Goal: Task Accomplishment & Management: Use online tool/utility

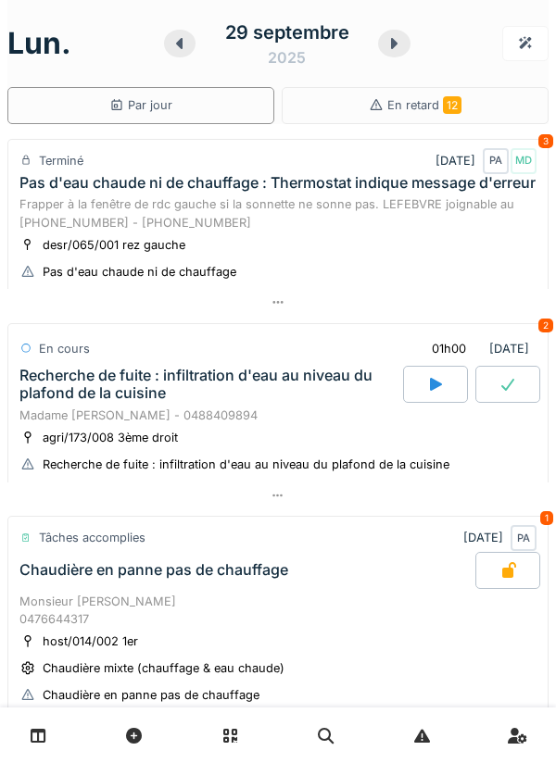
scroll to position [868, 0]
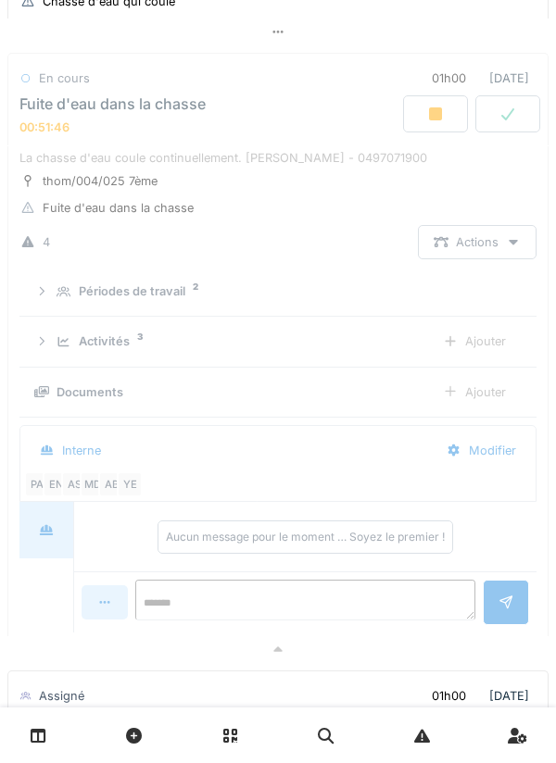
click at [392, 350] on div "Activités 3" at bounding box center [237, 341] width 363 height 18
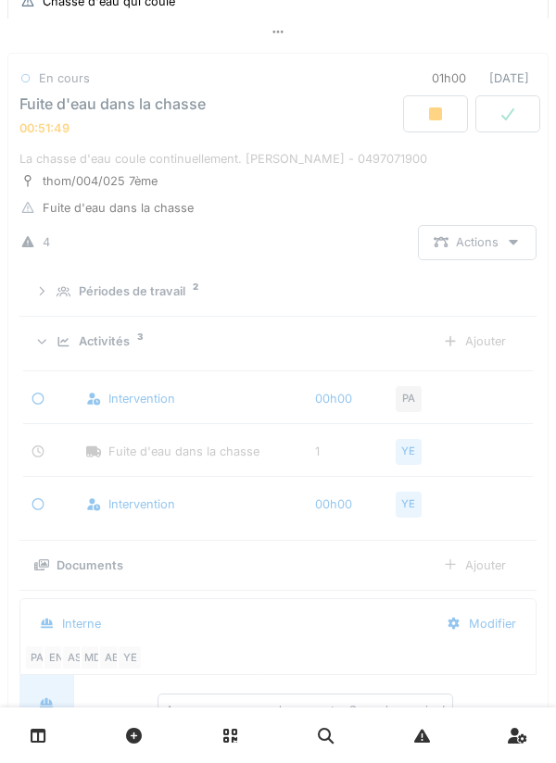
click at [416, 350] on div "Activités 3" at bounding box center [237, 341] width 363 height 18
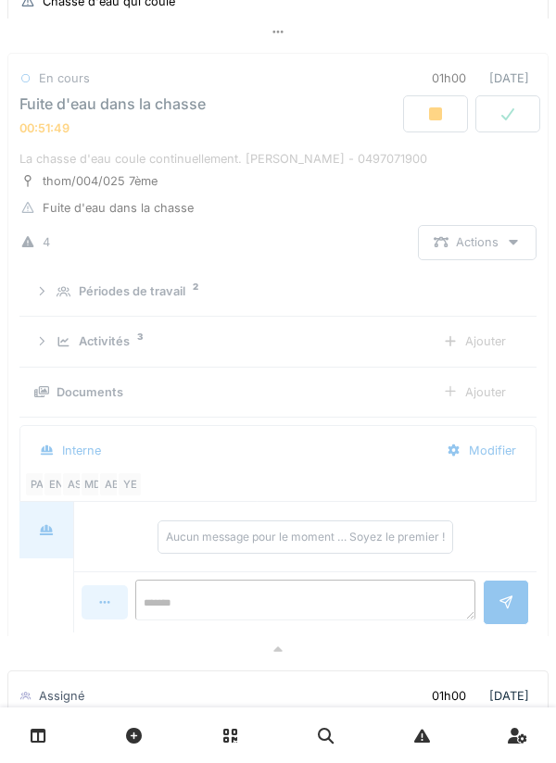
scroll to position [1243, 0]
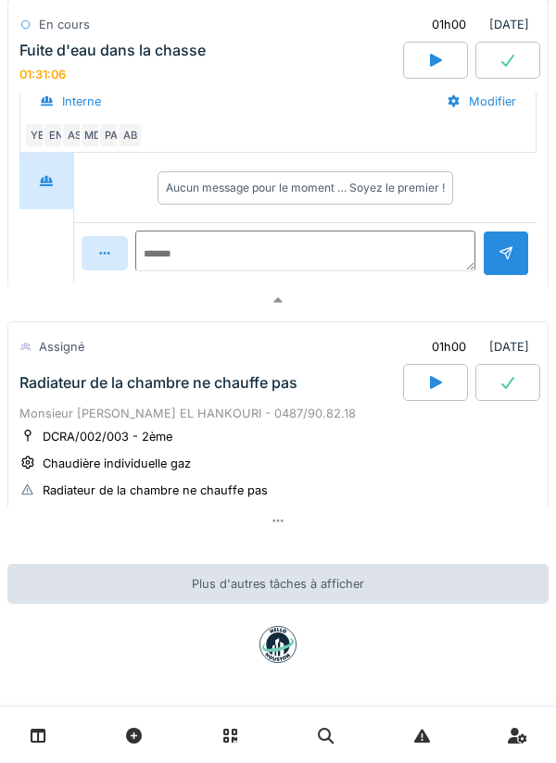
click at [306, 293] on div at bounding box center [277, 300] width 541 height 27
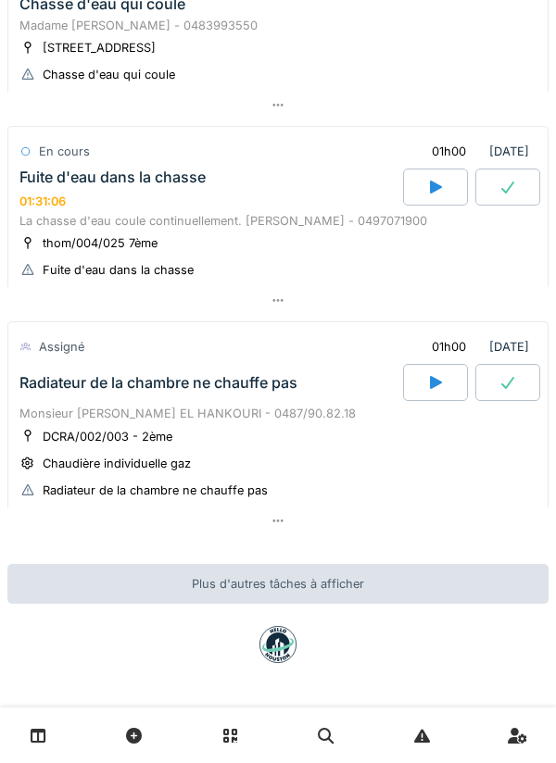
scroll to position [0, 0]
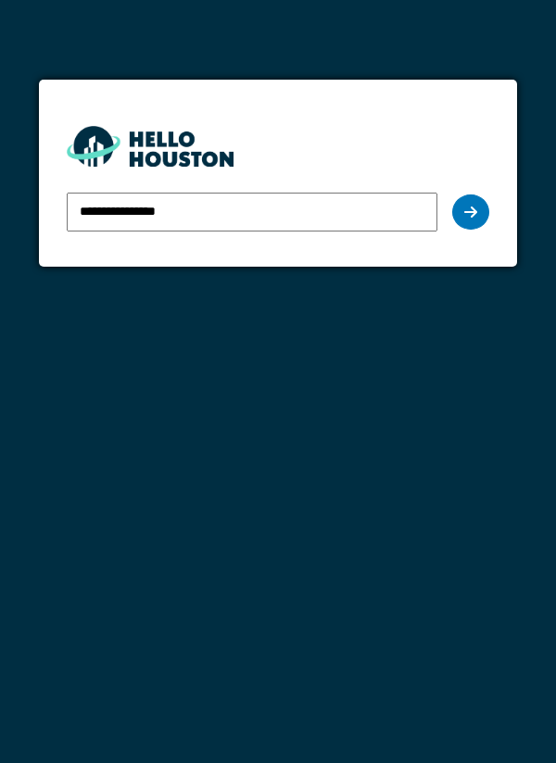
click at [485, 202] on div at bounding box center [470, 211] width 37 height 35
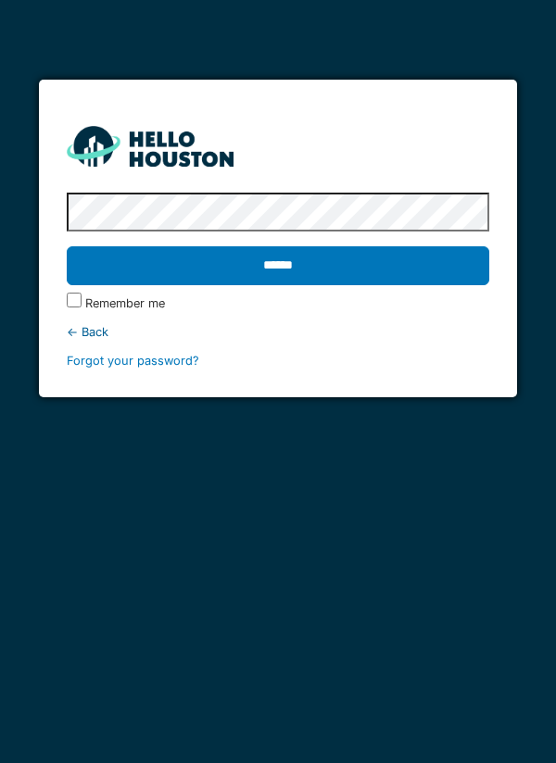
click at [67, 246] on input "******" at bounding box center [278, 265] width 423 height 39
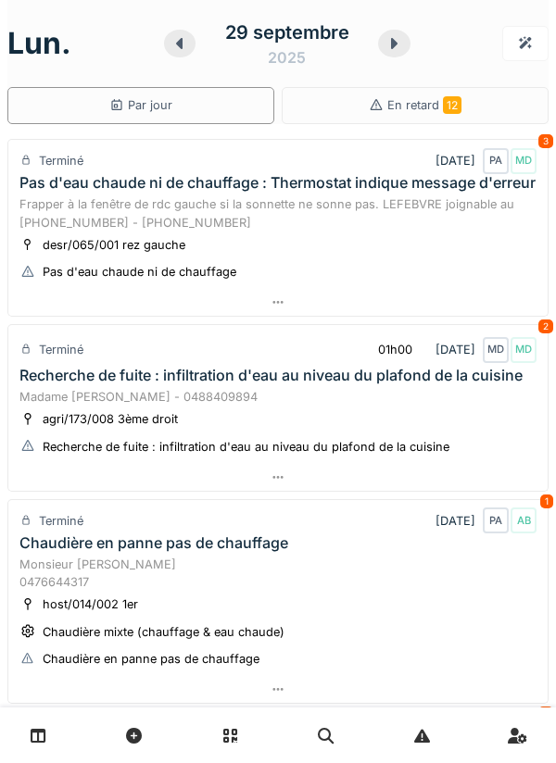
click at [401, 37] on icon at bounding box center [393, 43] width 19 height 15
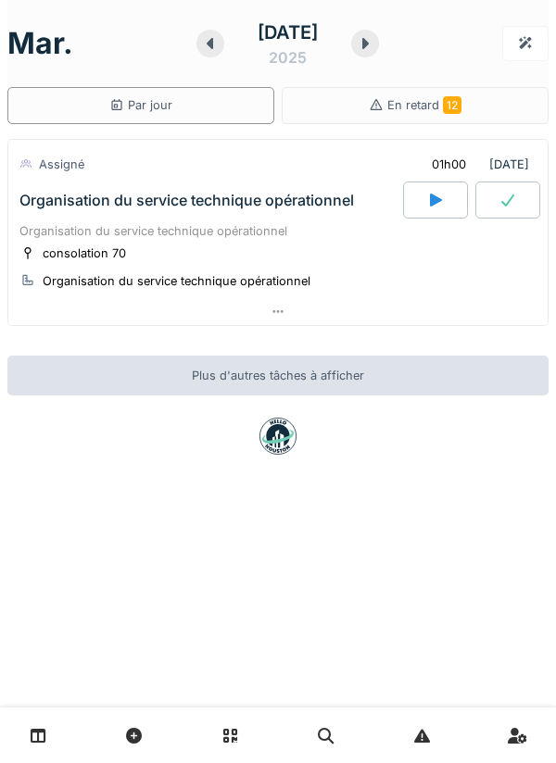
click at [379, 44] on div at bounding box center [365, 44] width 28 height 28
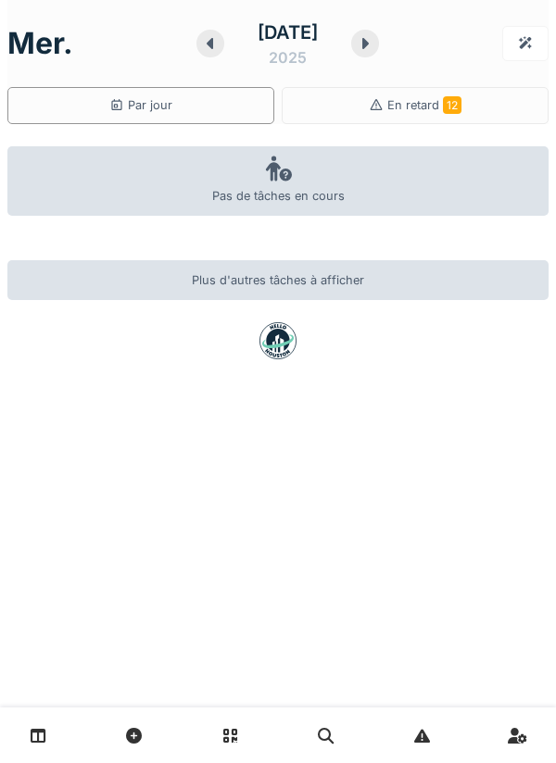
click at [370, 49] on icon at bounding box center [365, 43] width 19 height 15
click at [195, 53] on div at bounding box center [209, 44] width 28 height 28
click at [207, 55] on div at bounding box center [209, 44] width 28 height 28
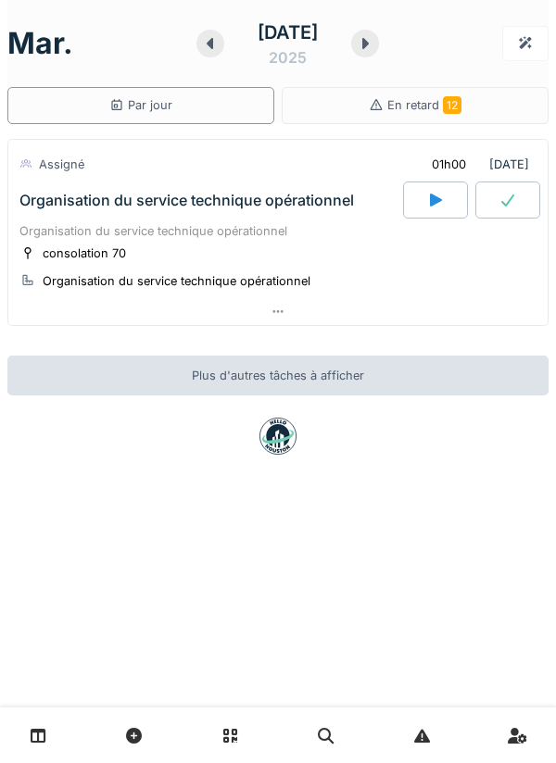
click at [201, 37] on icon at bounding box center [210, 43] width 19 height 15
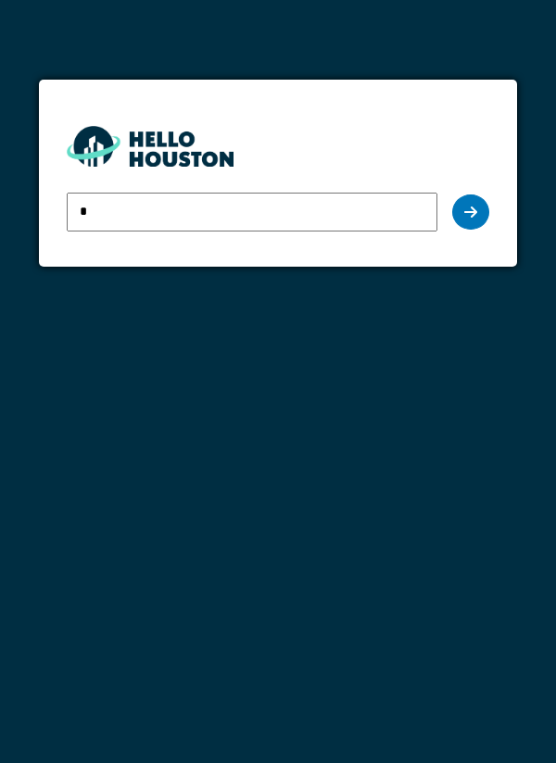
type input "**********"
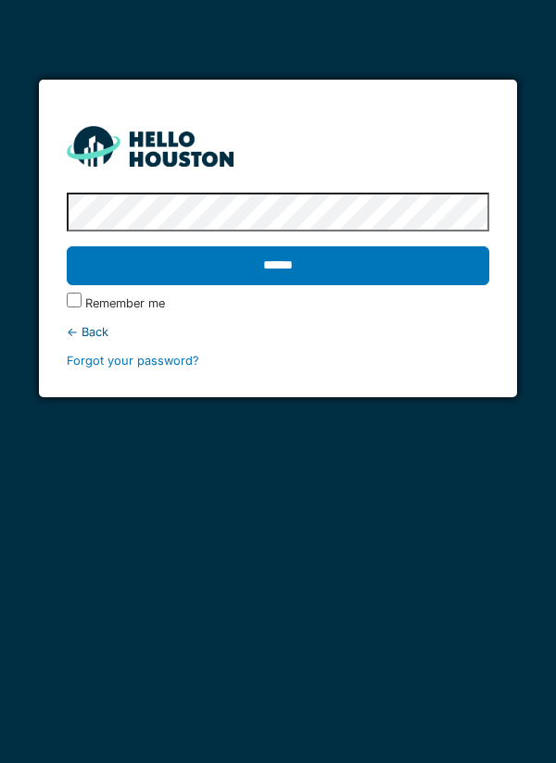
click at [456, 255] on input "******" at bounding box center [278, 265] width 423 height 39
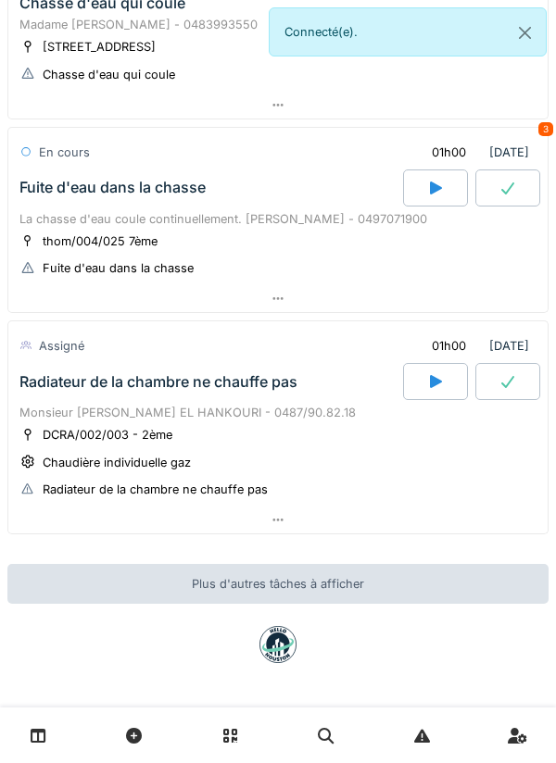
scroll to position [777, 0]
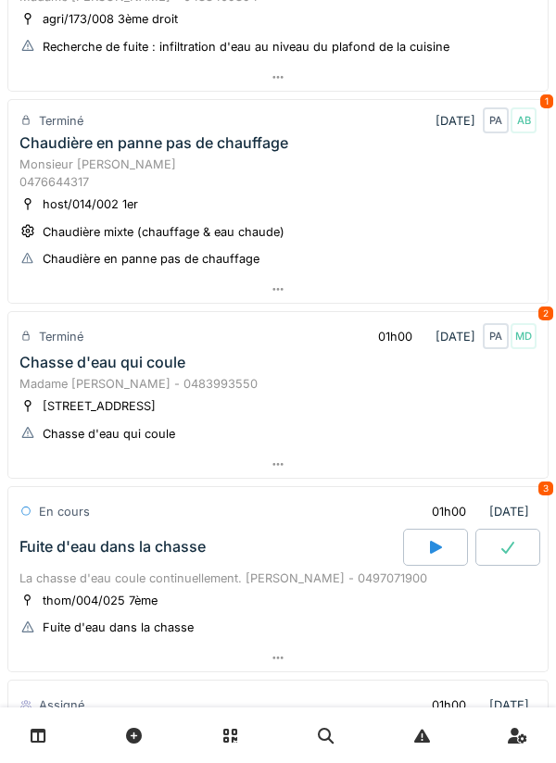
scroll to position [777, 0]
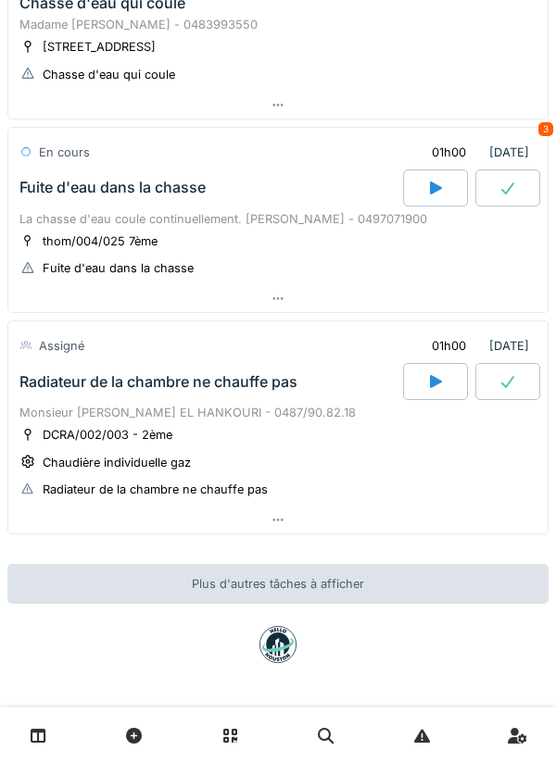
click at [458, 380] on div at bounding box center [435, 381] width 65 height 37
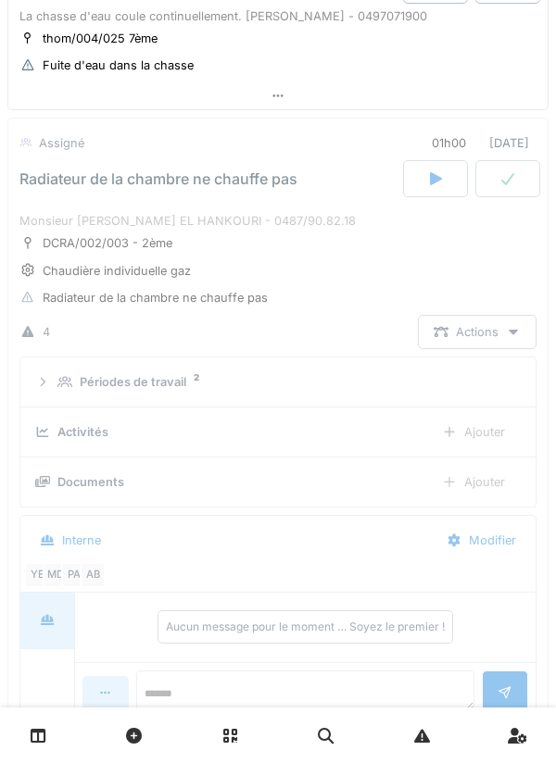
scroll to position [1023, 0]
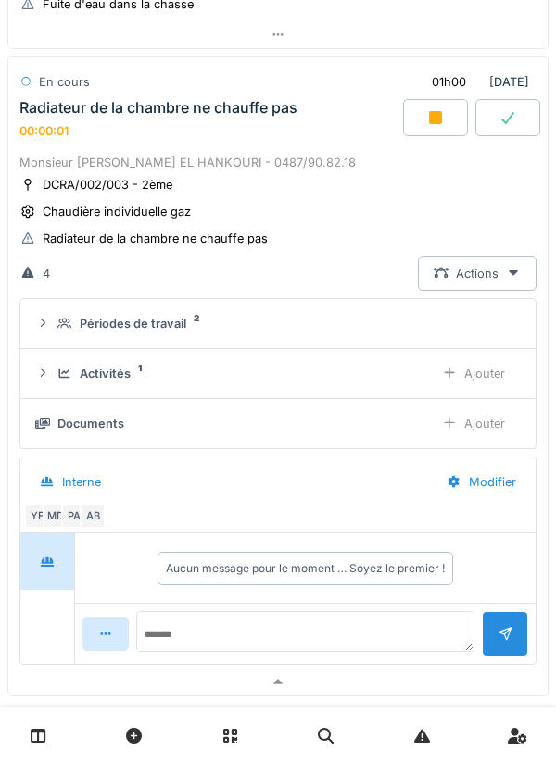
click at [481, 391] on div "Ajouter" at bounding box center [473, 374] width 94 height 34
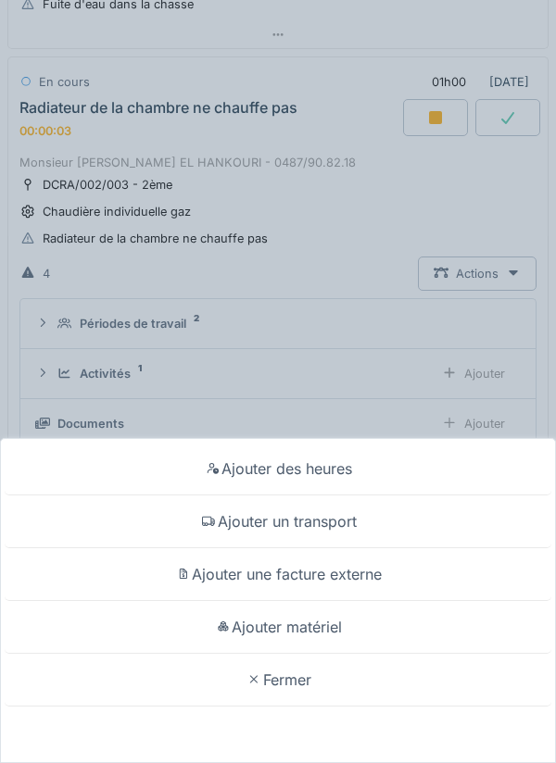
click at [375, 623] on div "Ajouter matériel" at bounding box center [278, 627] width 546 height 53
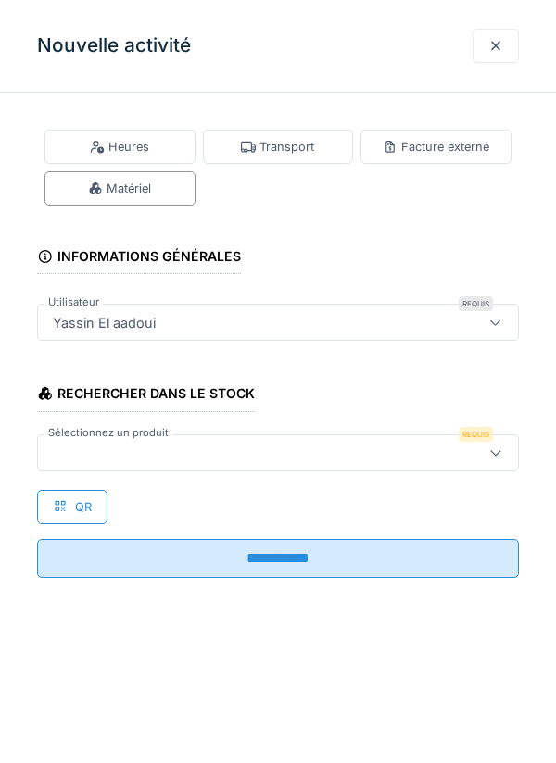
click at [503, 45] on div at bounding box center [495, 46] width 46 height 34
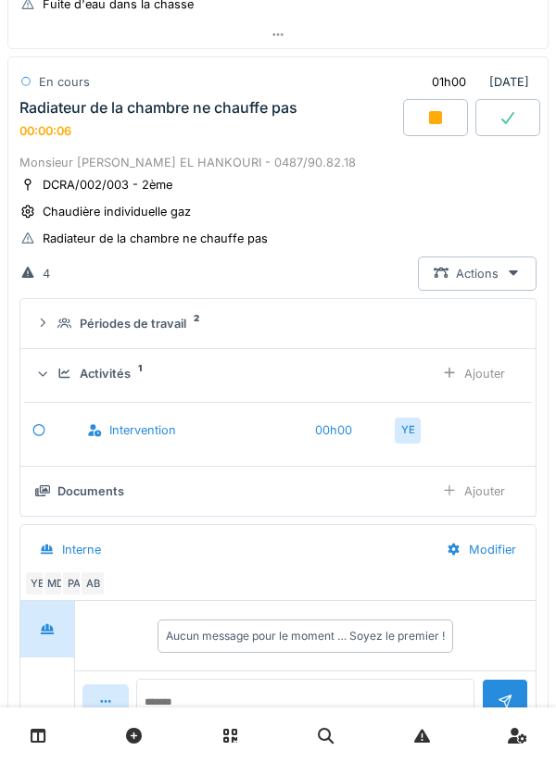
click at [489, 391] on div "Ajouter" at bounding box center [473, 374] width 94 height 34
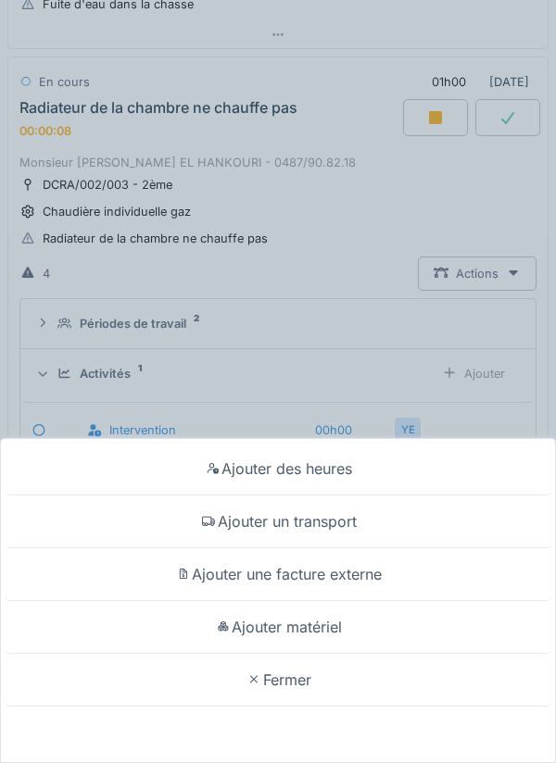
click at [465, 520] on div "Ajouter un transport" at bounding box center [278, 521] width 546 height 53
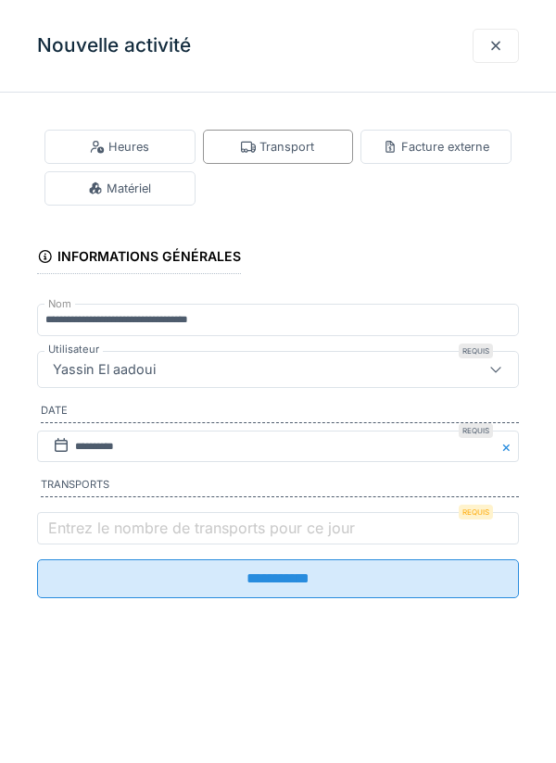
click at [217, 539] on label "Entrez le nombre de transports pour ce jour" at bounding box center [201, 528] width 314 height 22
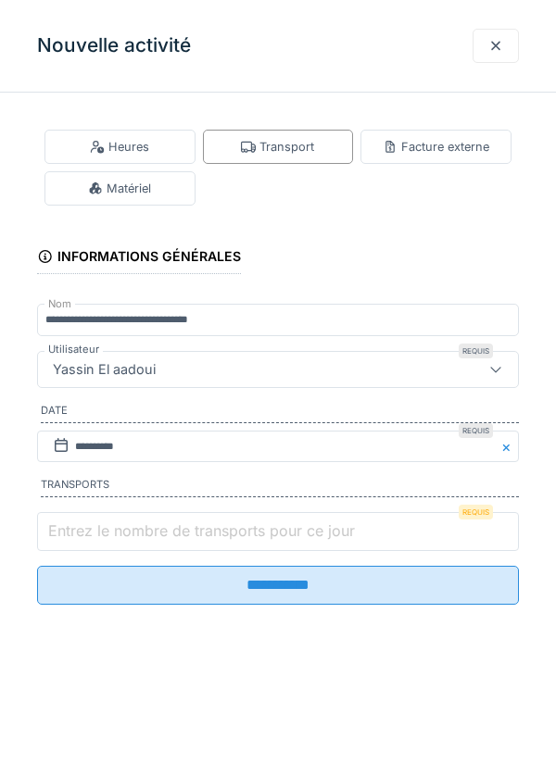
click at [217, 543] on input "Entrez le nombre de transports pour ce jour" at bounding box center [278, 531] width 482 height 39
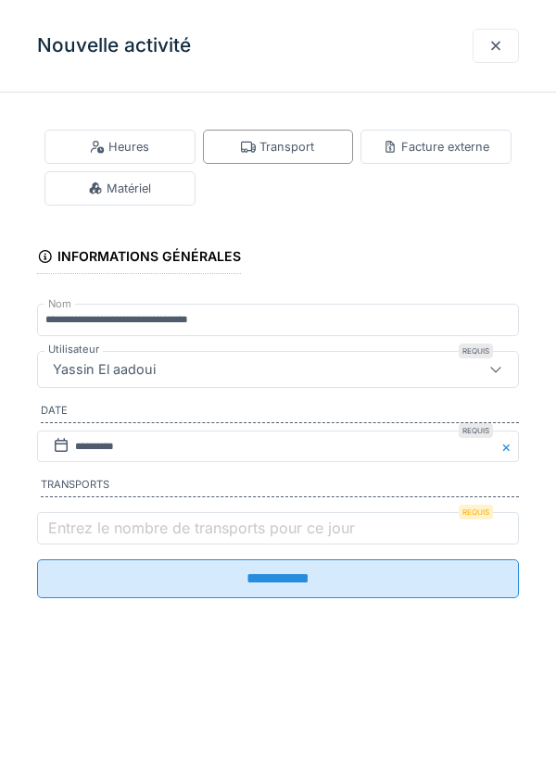
click at [220, 578] on input "**********" at bounding box center [278, 578] width 482 height 39
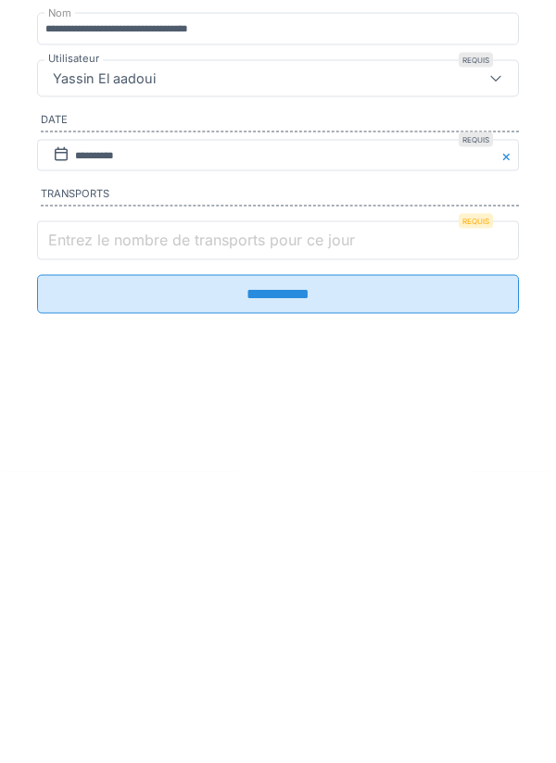
scroll to position [863, 0]
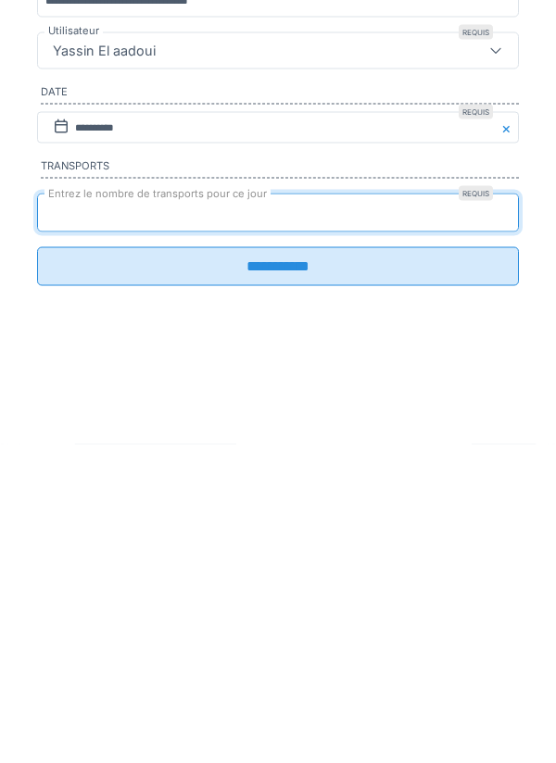
type input "*"
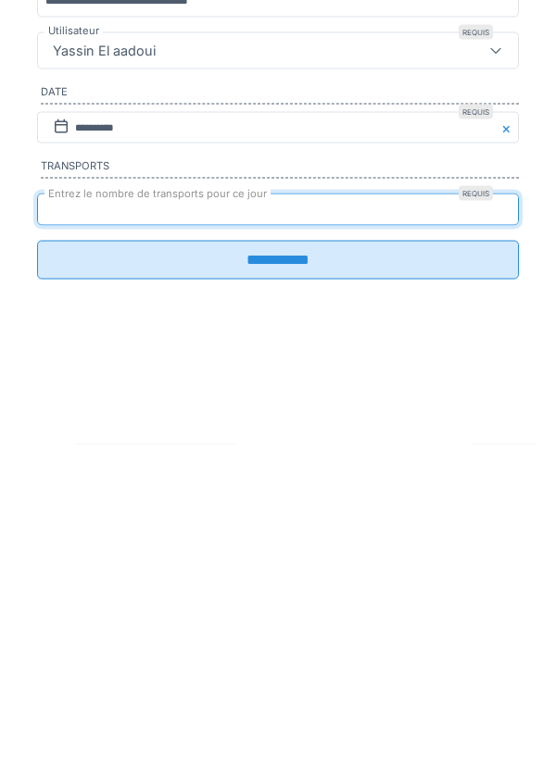
click at [224, 598] on input "**********" at bounding box center [278, 578] width 482 height 39
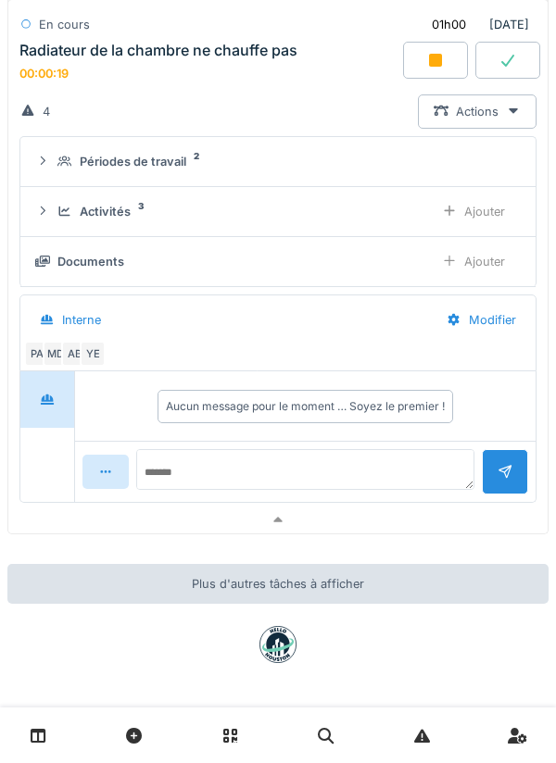
click at [127, 515] on div at bounding box center [277, 520] width 539 height 27
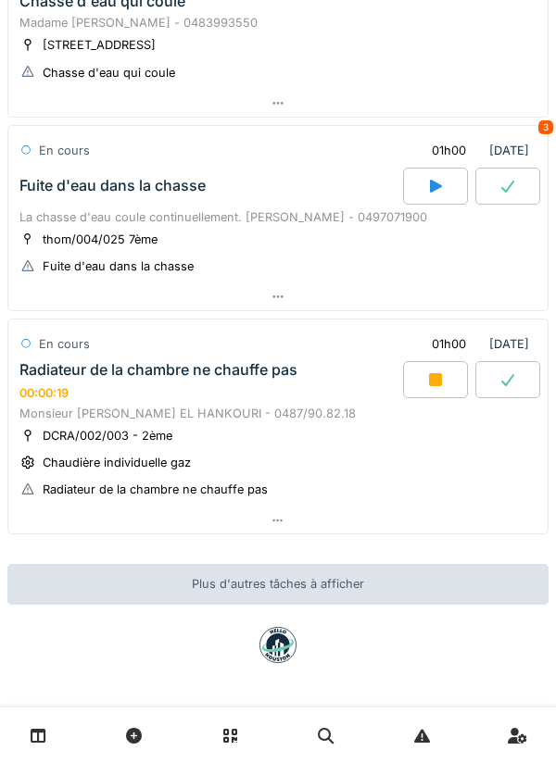
scroll to position [780, 0]
